Goal: Information Seeking & Learning: Learn about a topic

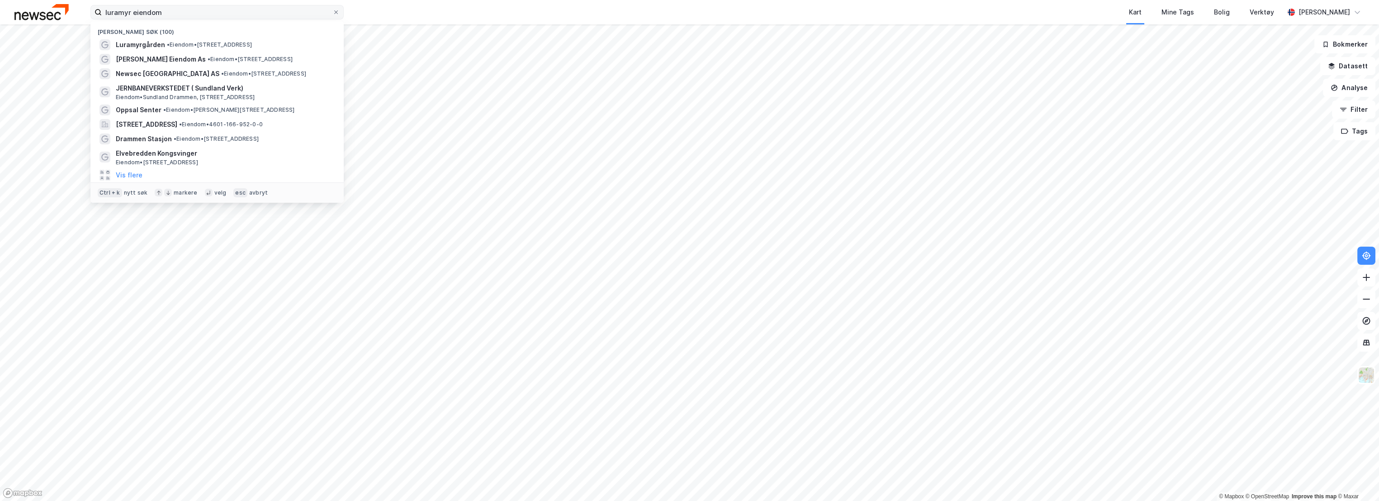
click at [204, 16] on input "luramyr eiendom" at bounding box center [217, 12] width 231 height 14
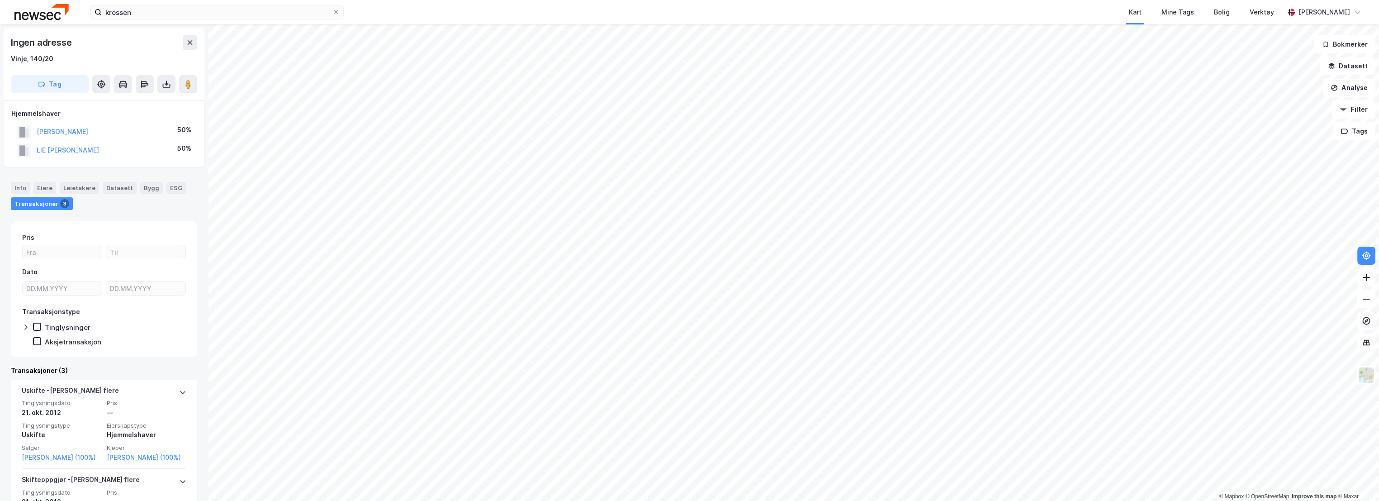
click at [203, 19] on div "krossen Kart Mine Tags Bolig Verktøy [PERSON_NAME]" at bounding box center [689, 12] width 1379 height 24
drag, startPoint x: 203, startPoint y: 19, endPoint x: 203, endPoint y: 13, distance: 6.3
click at [203, 13] on input "krossen" at bounding box center [217, 12] width 231 height 14
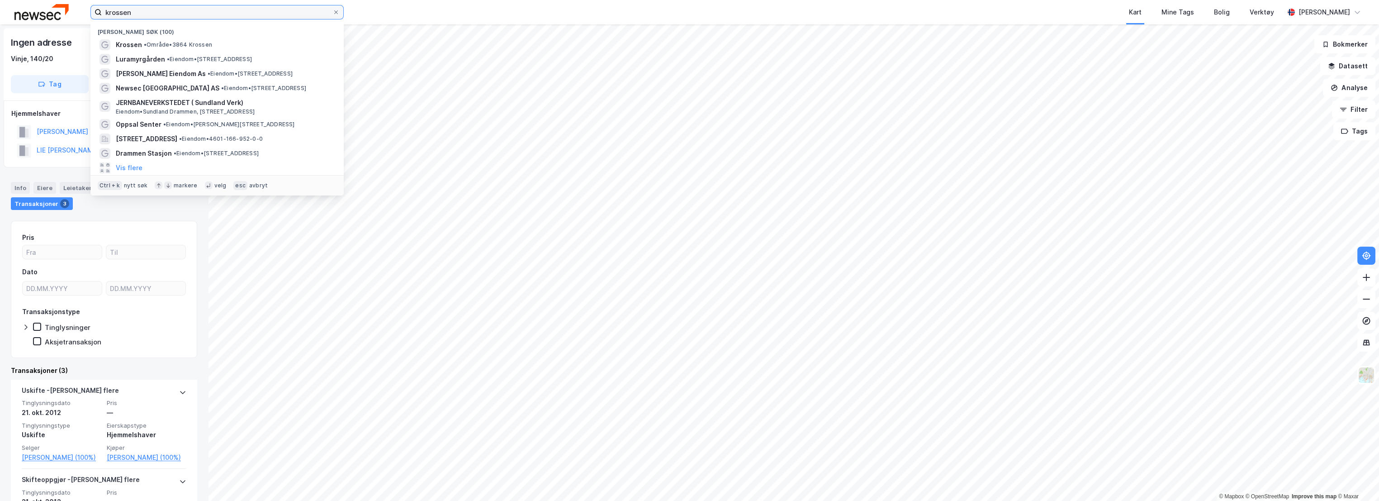
click at [203, 13] on input "krossen" at bounding box center [217, 12] width 231 height 14
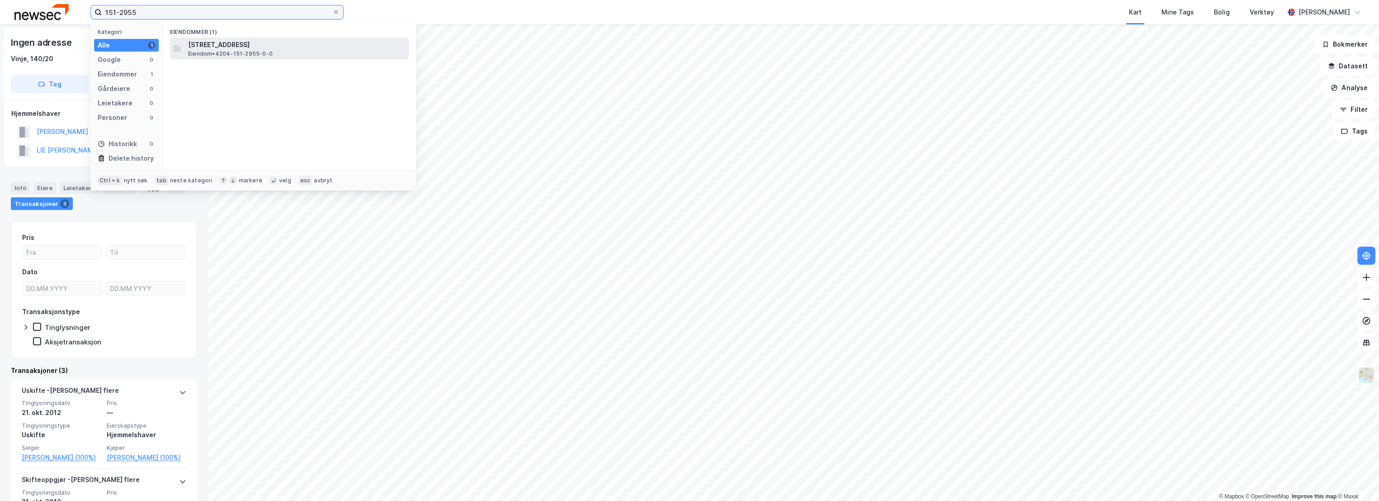
type input "151-2955"
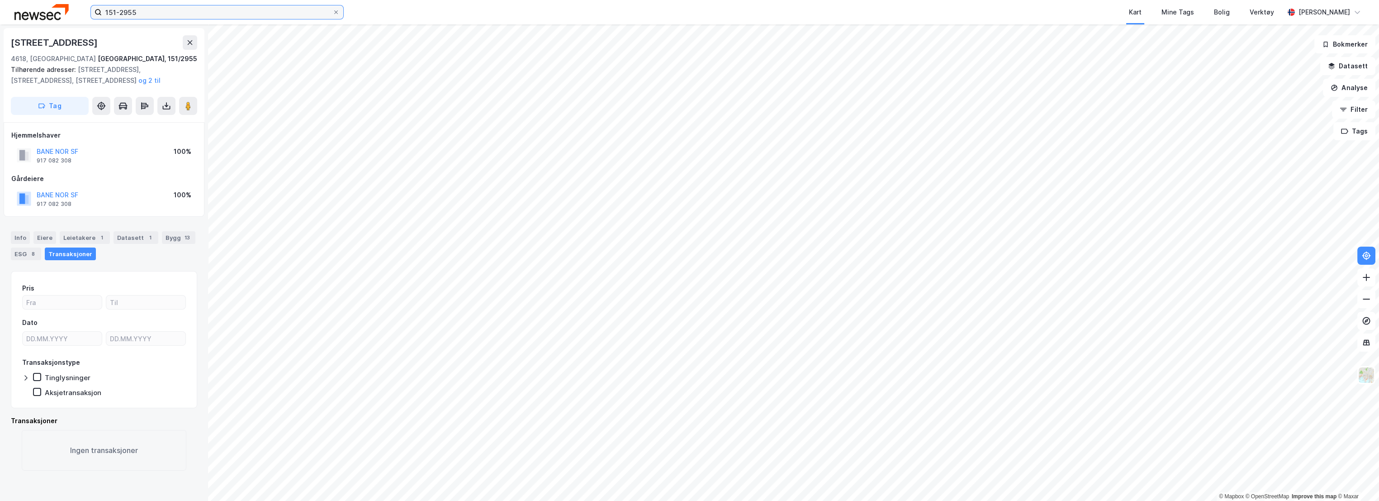
click at [151, 10] on input "151-2955" at bounding box center [217, 12] width 231 height 14
click at [97, 102] on icon at bounding box center [101, 105] width 9 height 9
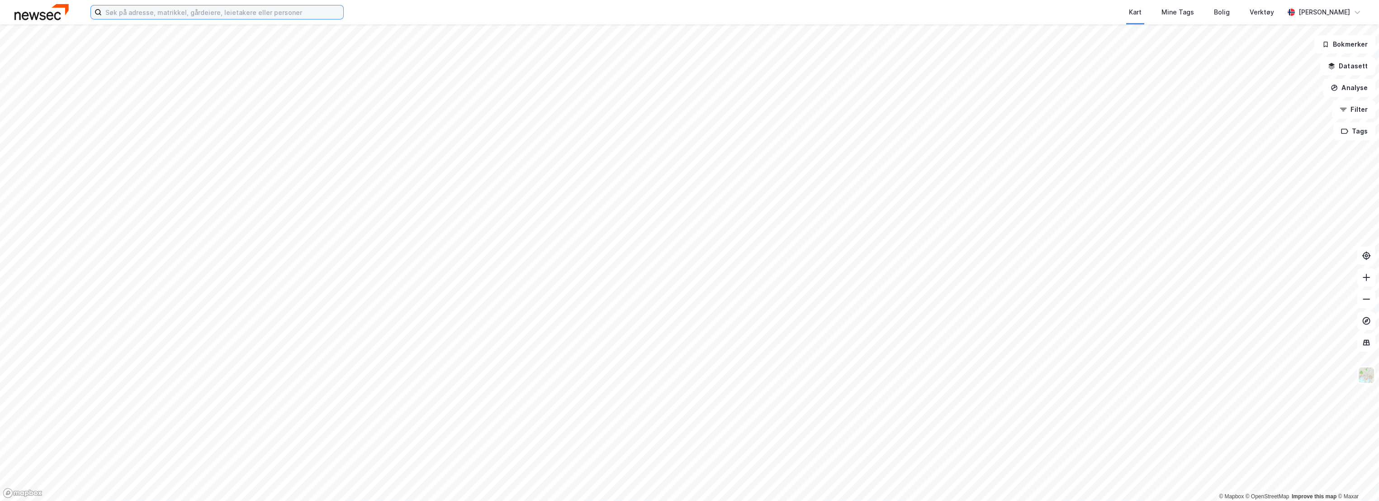
click at [142, 14] on input at bounding box center [223, 12] width 242 height 14
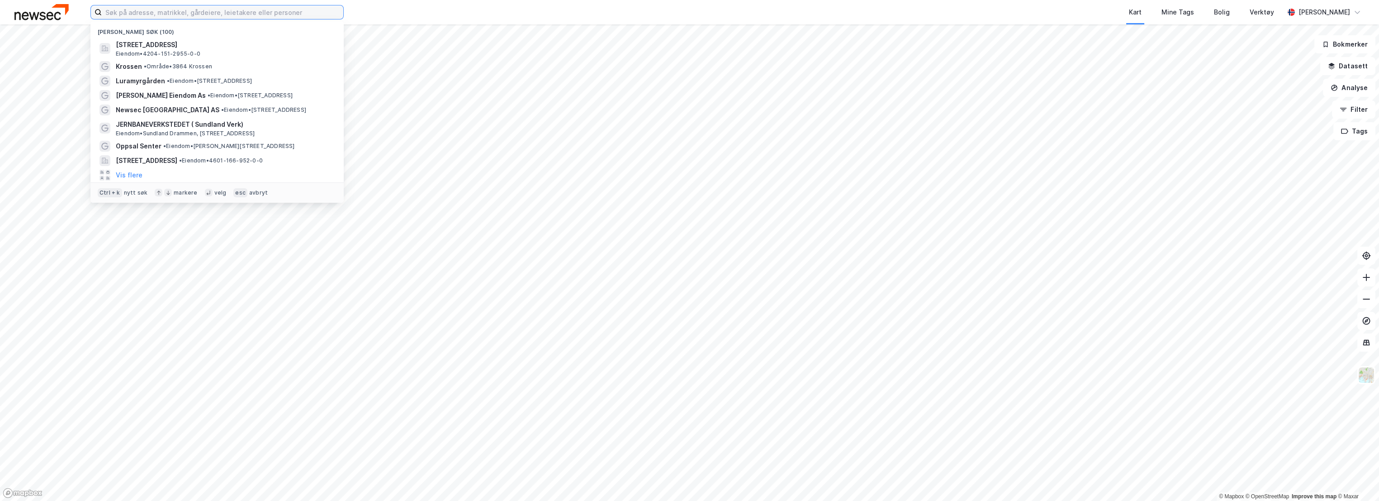
paste input "151-2955"
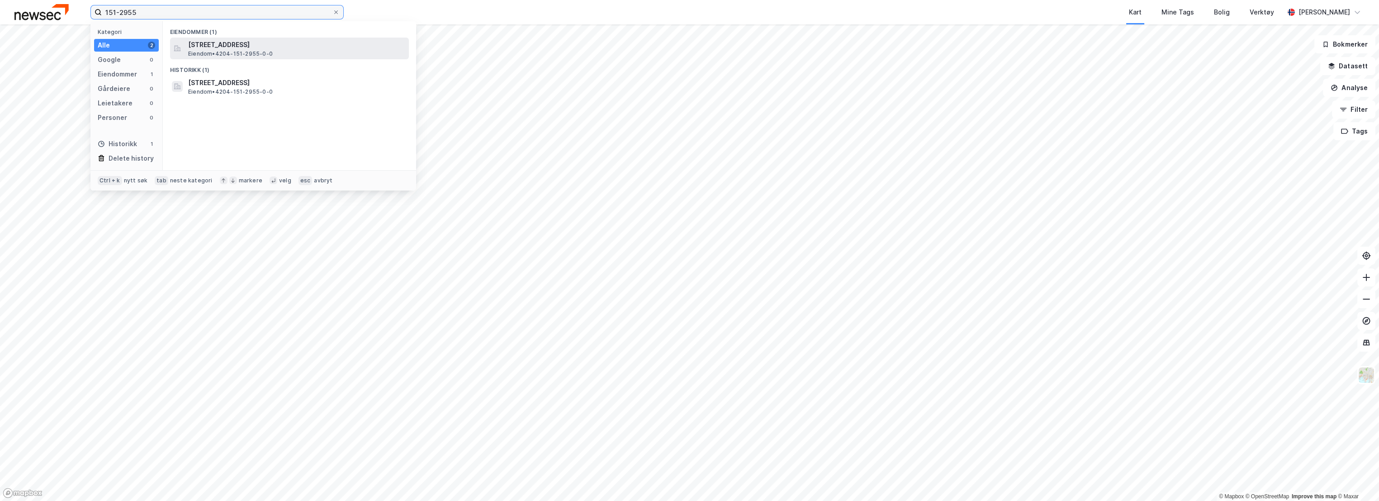
type input "151-2955"
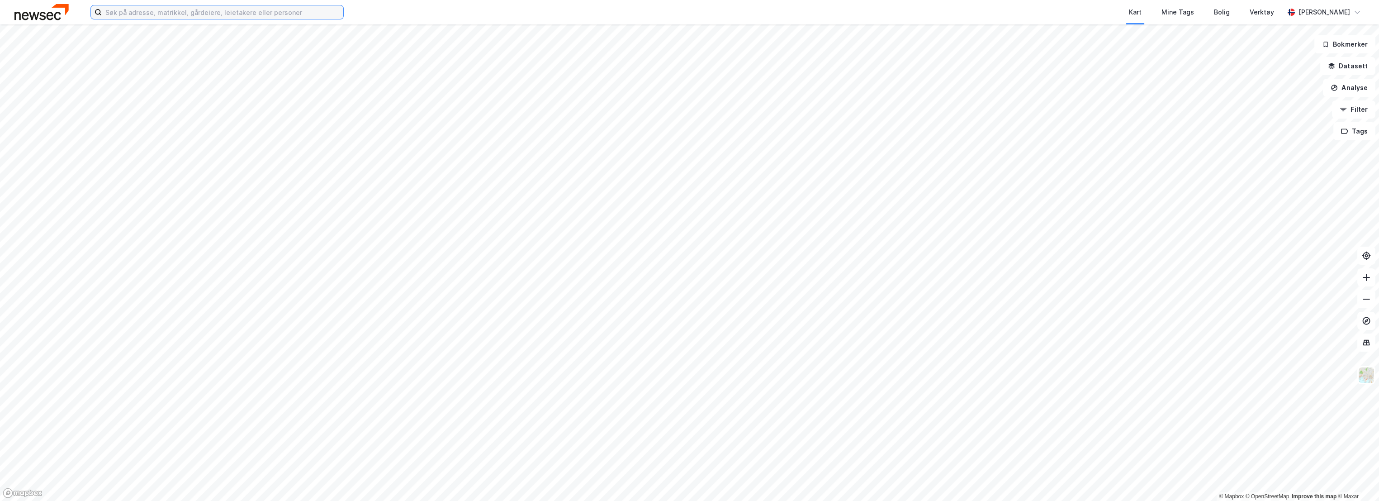
click at [190, 11] on input at bounding box center [223, 12] width 242 height 14
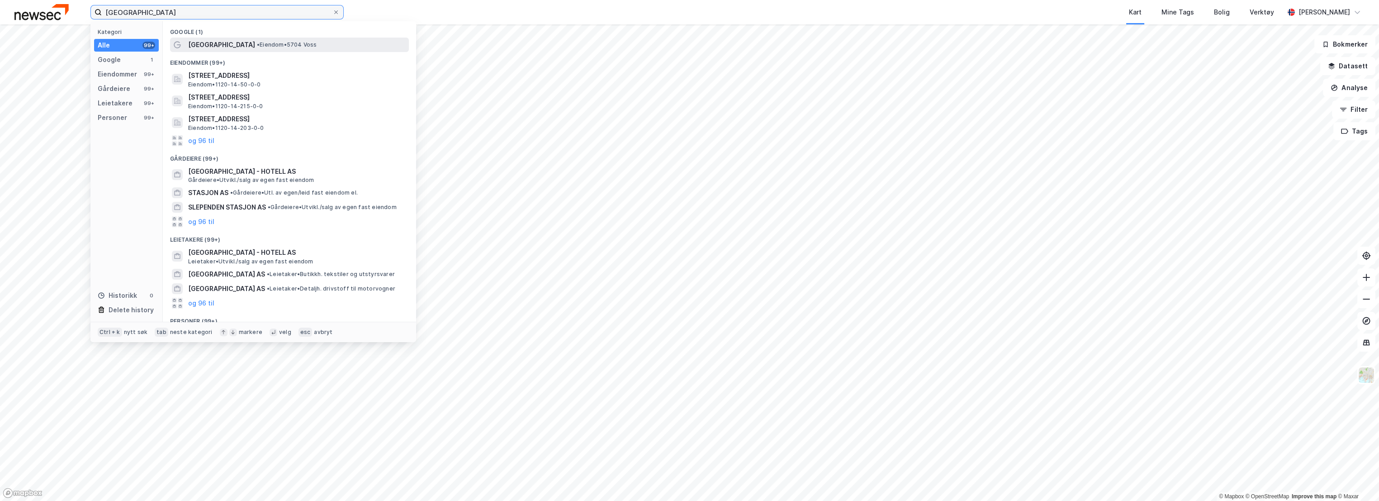
type input "voss stasjon"
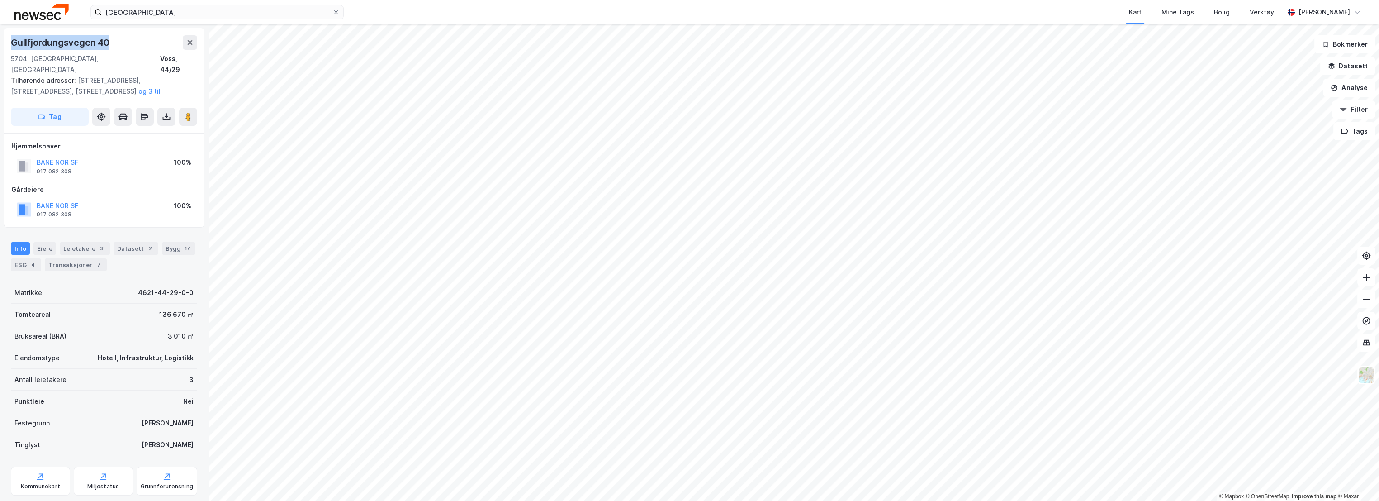
drag, startPoint x: 116, startPoint y: 42, endPoint x: 8, endPoint y: 45, distance: 108.6
click at [8, 45] on div "Gullfjordungsvegen 40 5704, Voss, Vestland Voss, 44/29 Tilhørende adresser: Eva…" at bounding box center [104, 80] width 201 height 105
copy div "Gullfjordungsvegen 40"
click at [20, 258] on div "ESG 4" at bounding box center [26, 264] width 30 height 13
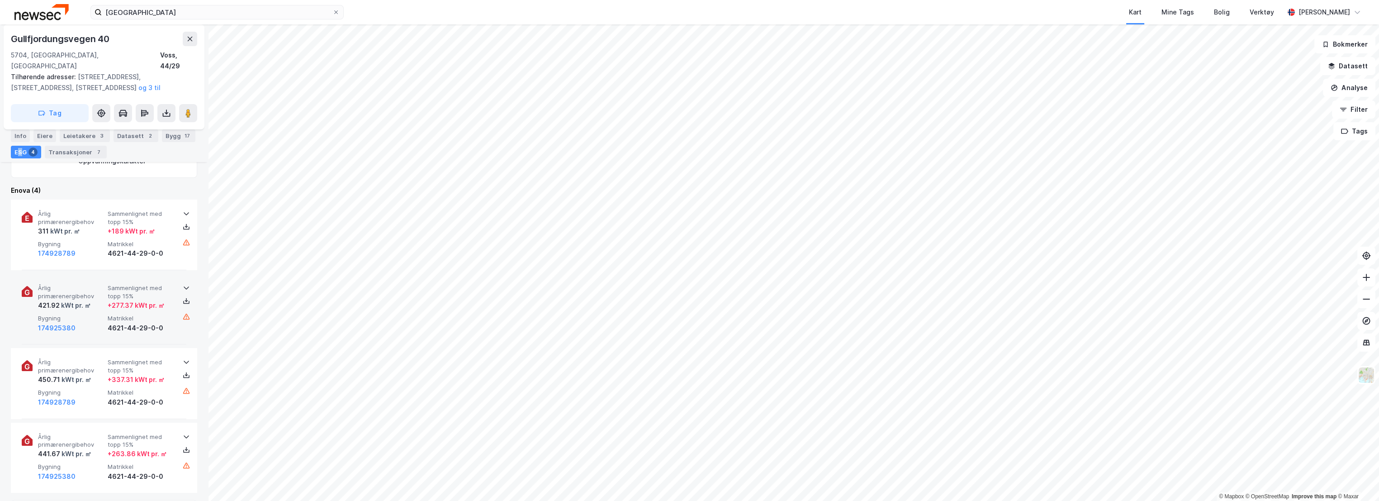
scroll to position [201, 0]
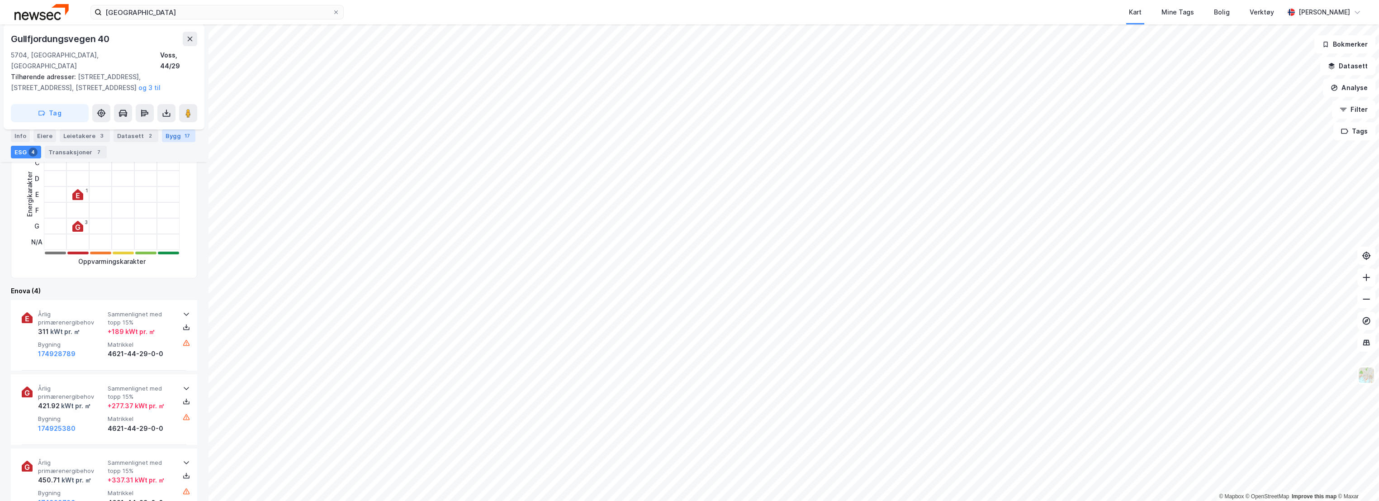
click at [183, 134] on div "17" at bounding box center [187, 135] width 9 height 9
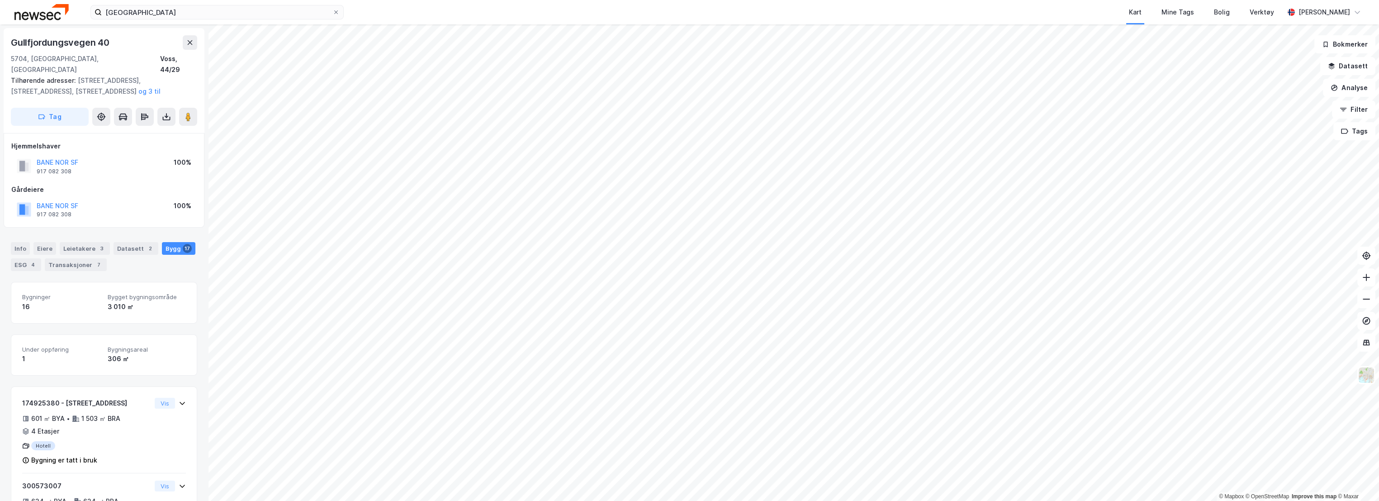
scroll to position [50, 0]
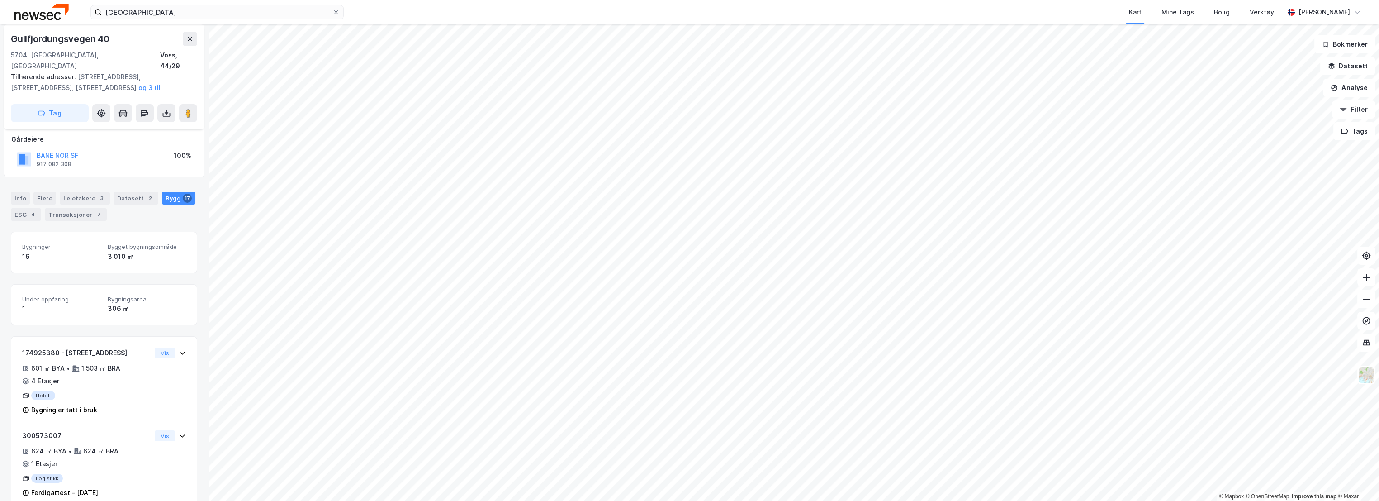
click at [4, 187] on div "Info Eiere Leietakere 3 Datasett 2 Bygg 17 ESG 4 Transaksjoner 7" at bounding box center [104, 202] width 208 height 43
click at [16, 192] on div "Info" at bounding box center [20, 198] width 19 height 13
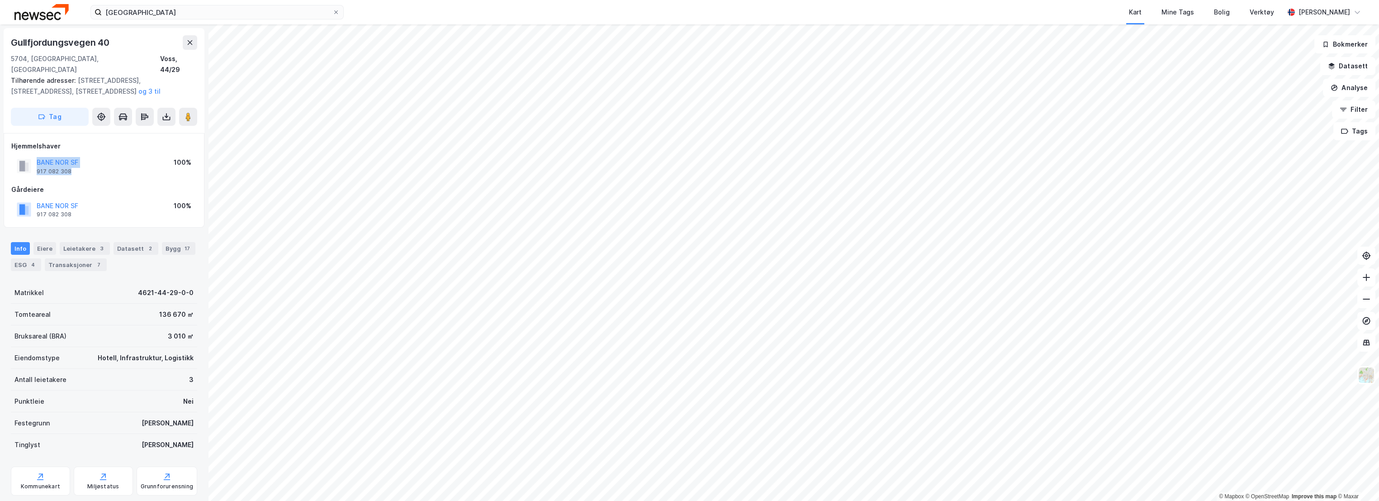
drag, startPoint x: 89, startPoint y: 163, endPoint x: 36, endPoint y: 152, distance: 54.1
click at [36, 155] on div "BANE NOR SF 917 082 308 100%" at bounding box center [103, 166] width 185 height 22
copy div "BANE NOR SF 917 082 308"
click at [183, 244] on div "17" at bounding box center [187, 248] width 9 height 9
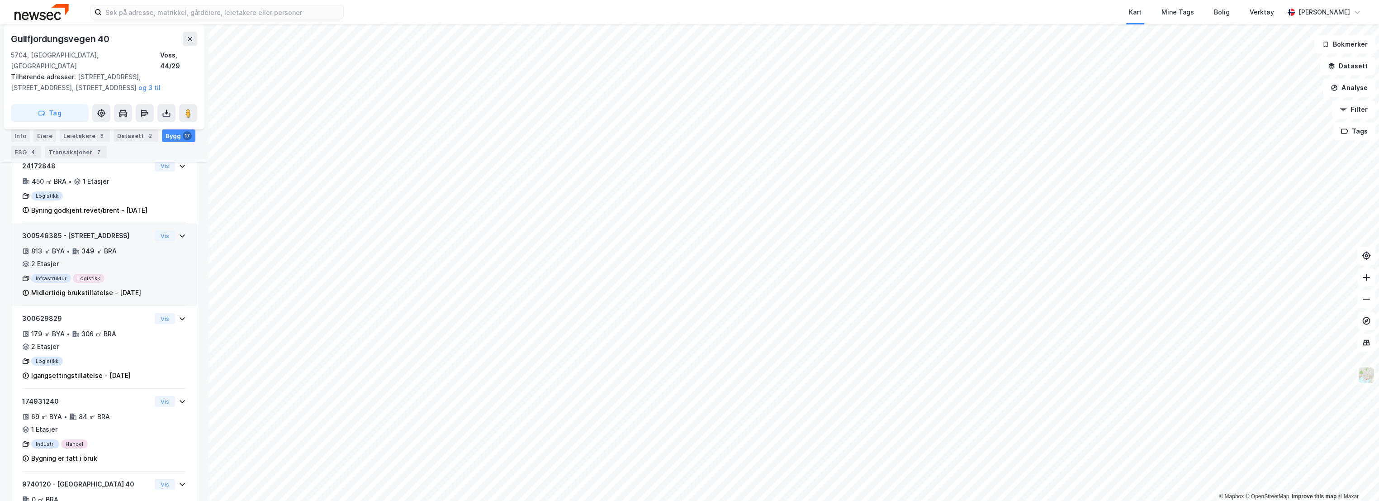
scroll to position [409, 0]
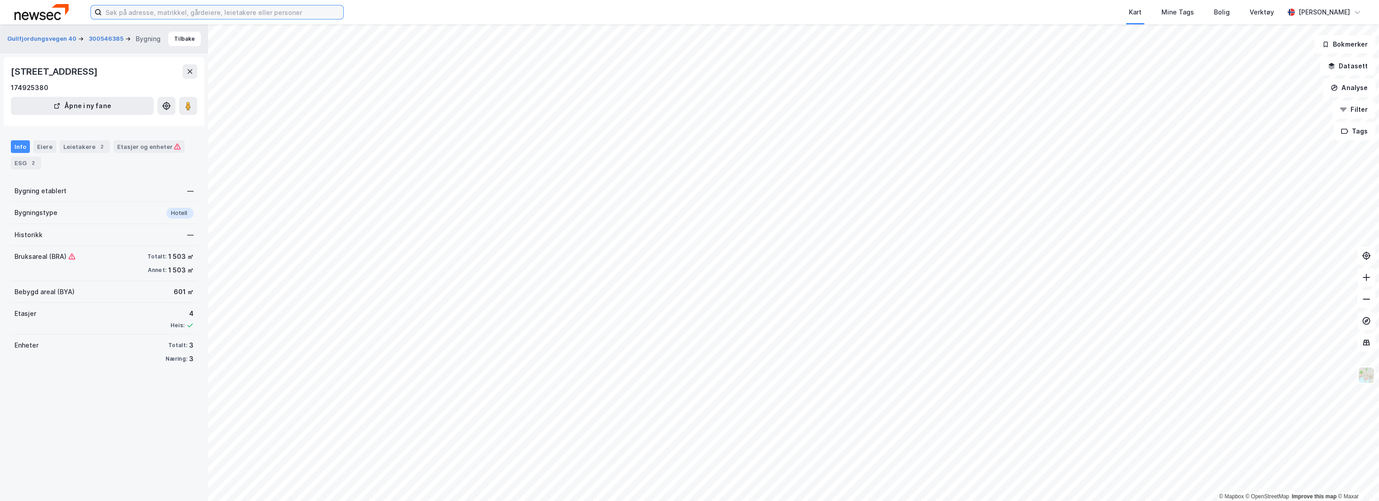
click at [116, 14] on input at bounding box center [223, 12] width 242 height 14
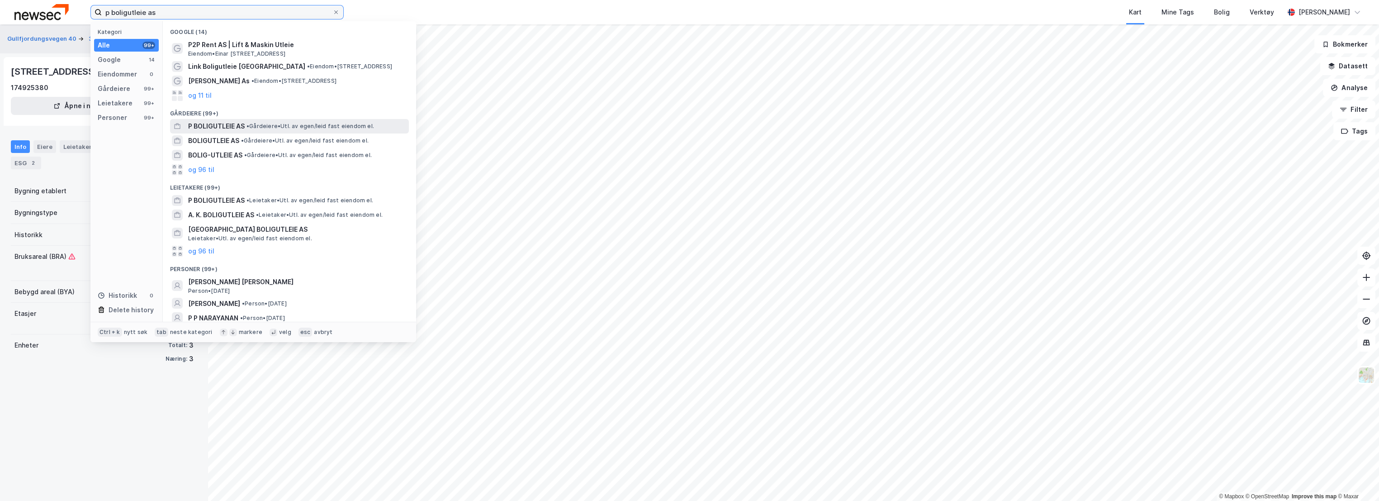
type input "p boligutleie as"
click at [276, 123] on span "• Gårdeiere • Utl. av egen/leid fast eiendom el." at bounding box center [311, 126] width 128 height 7
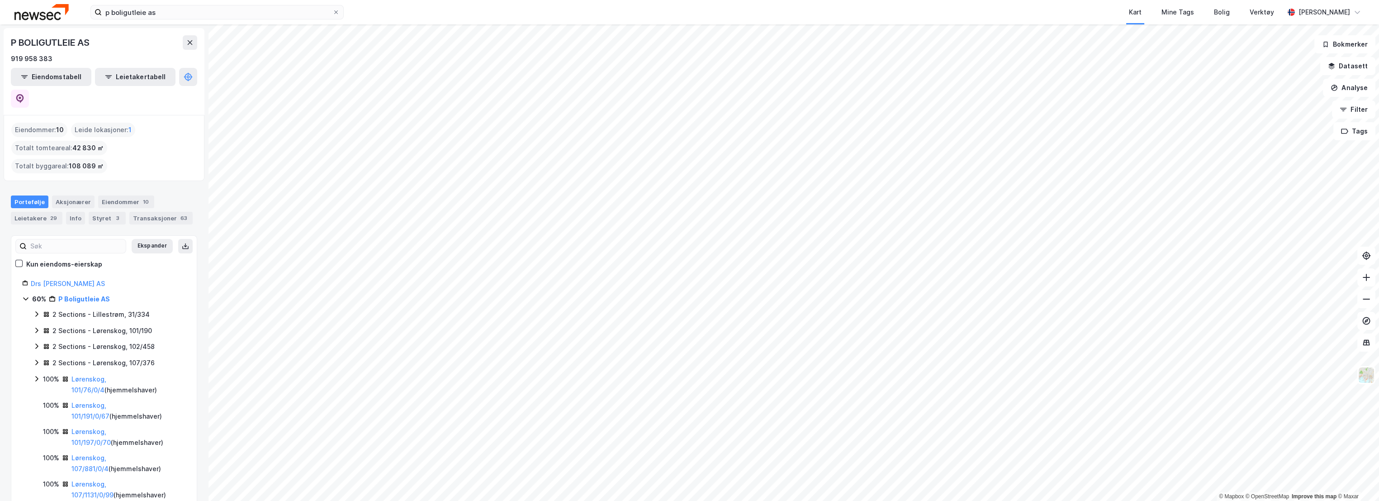
click at [36, 311] on icon at bounding box center [36, 313] width 3 height 5
click at [36, 310] on icon at bounding box center [36, 313] width 7 height 7
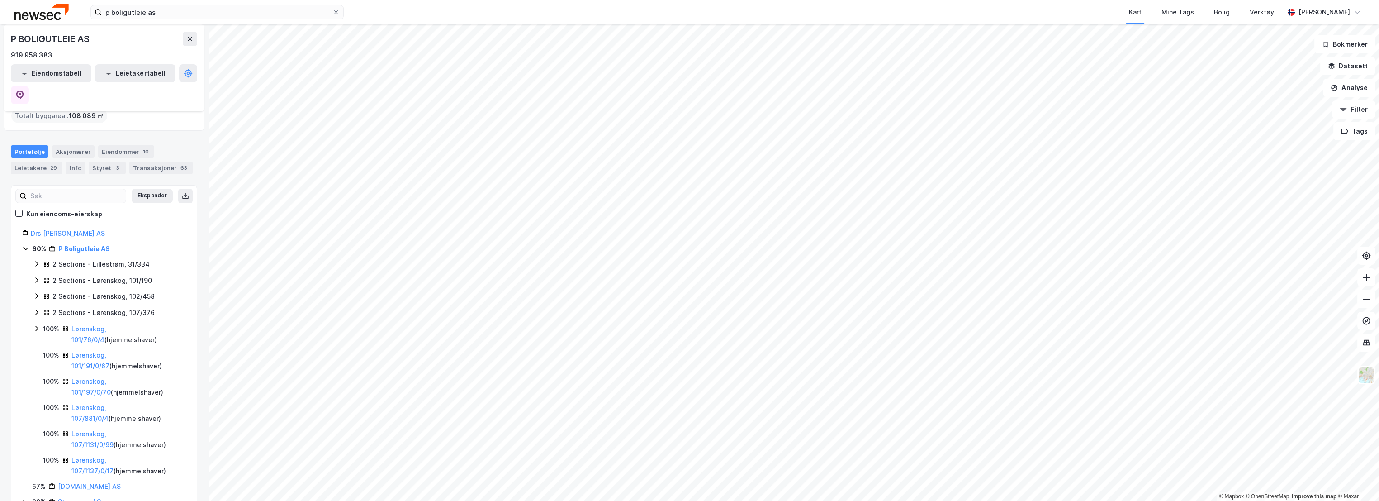
click at [36, 309] on icon at bounding box center [36, 312] width 7 height 7
click at [36, 325] on icon at bounding box center [36, 328] width 7 height 7
click at [35, 328] on icon at bounding box center [36, 329] width 5 height 3
